Goal: Task Accomplishment & Management: Manage account settings

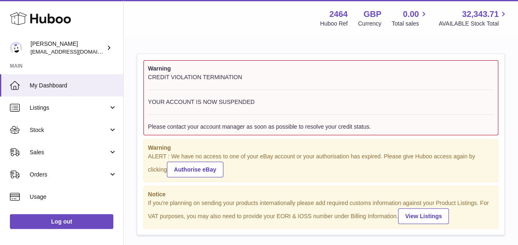
scroll to position [128, 179]
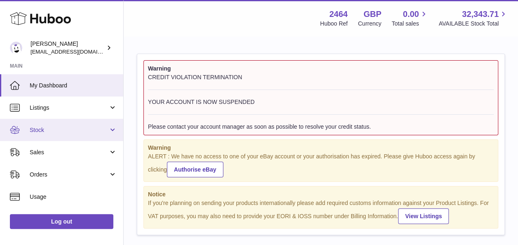
click at [40, 132] on span "Stock" at bounding box center [69, 130] width 79 height 8
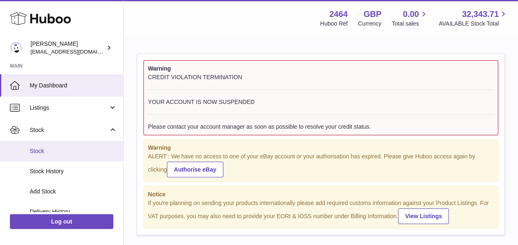
click at [46, 153] on span "Stock" at bounding box center [73, 151] width 87 height 8
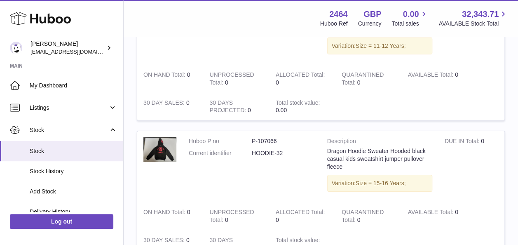
scroll to position [1318, 0]
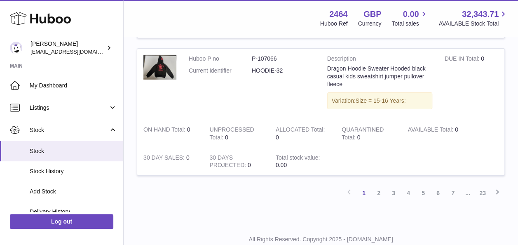
click at [381, 200] on link "2" at bounding box center [378, 192] width 15 height 15
